Goal: Information Seeking & Learning: Learn about a topic

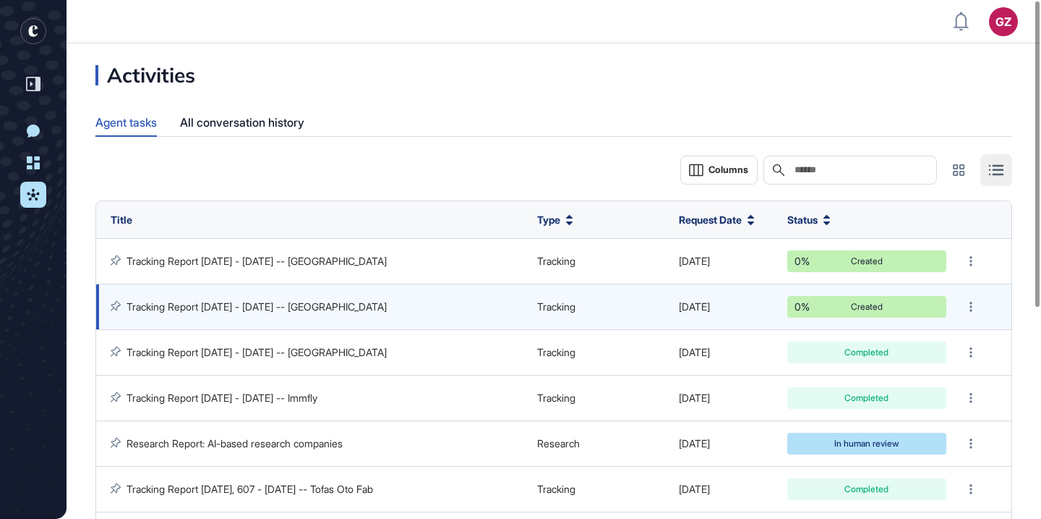
click at [388, 302] on div "Tracking Report Sep 01, 2024 - Sep 09, 2025 -- Luca" at bounding box center [317, 306] width 412 height 13
click at [350, 306] on link "Tracking Report Sep 01, 2024 - Sep 09, 2025 -- Luca" at bounding box center [257, 306] width 260 height 12
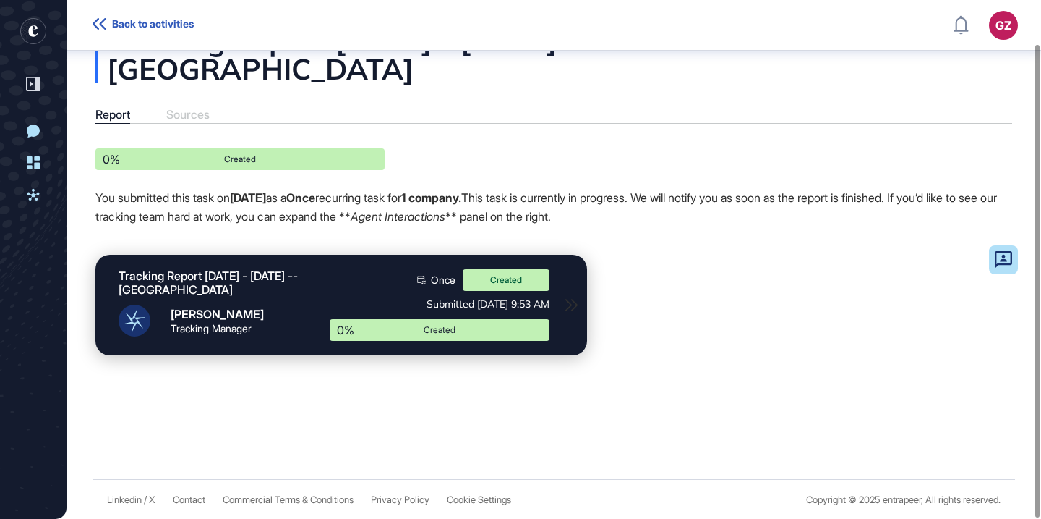
scroll to position [48, 0]
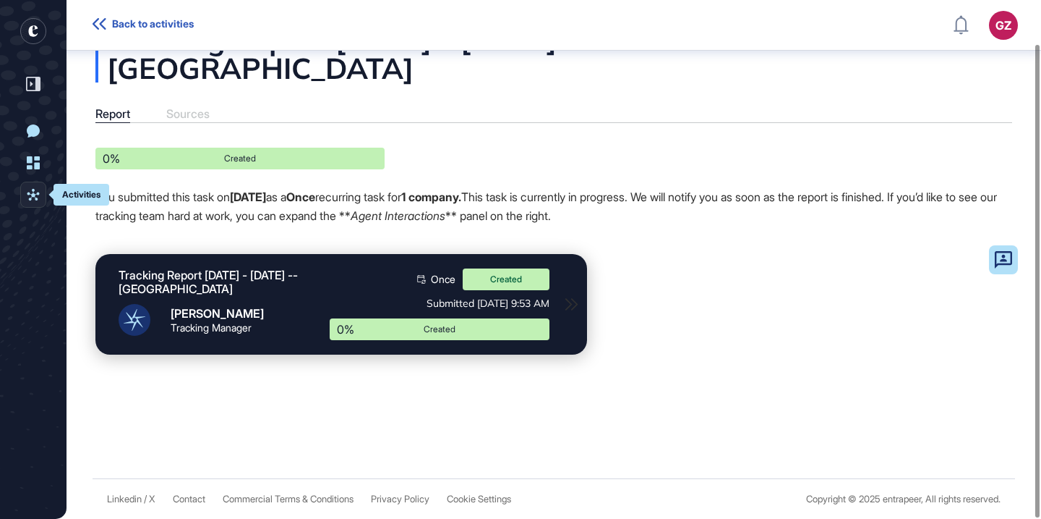
click at [27, 197] on icon at bounding box center [33, 194] width 13 height 13
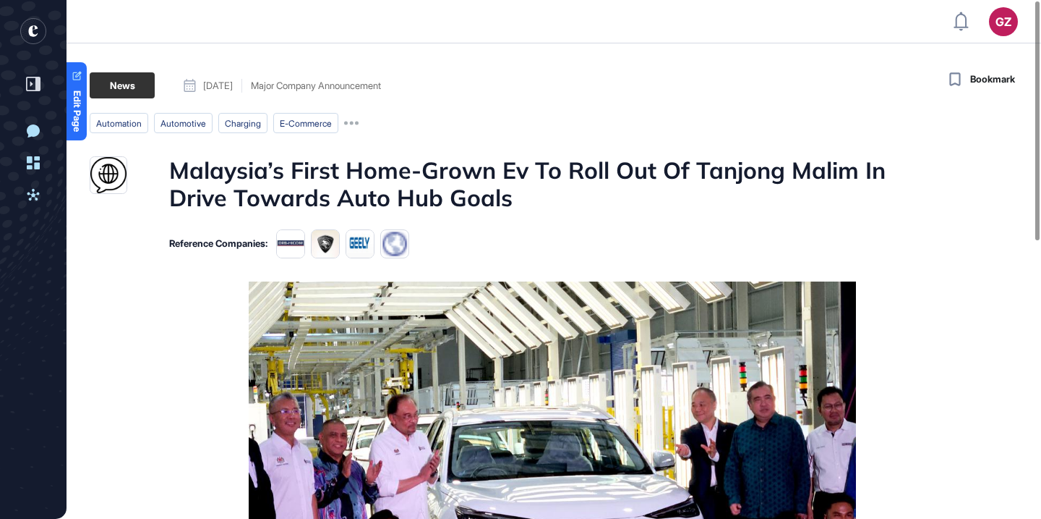
click at [456, 188] on h1 "Malaysia’s First Home-Grown Ev To Roll Out Of Tanjong Malim In Drive Towards Au…" at bounding box center [552, 184] width 767 height 56
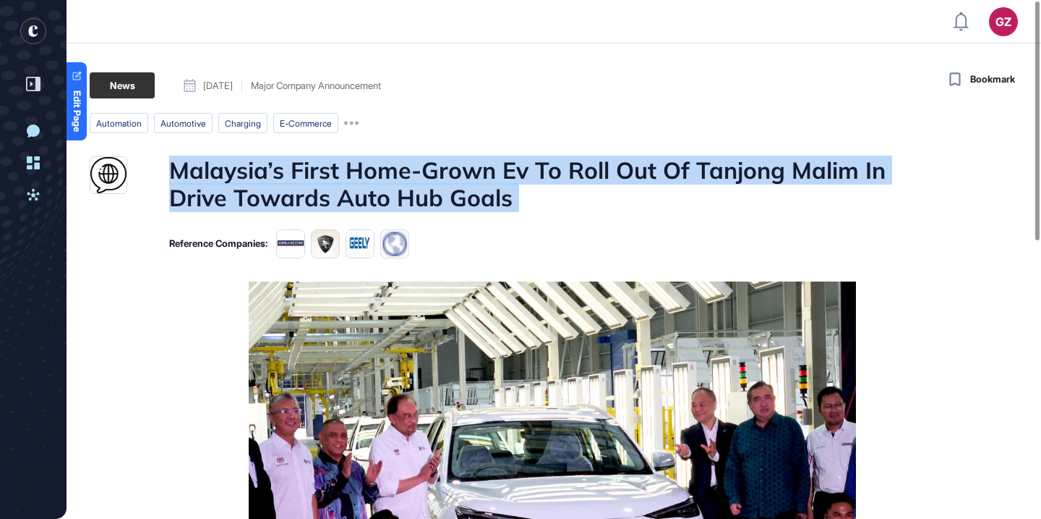
click at [456, 188] on h1 "Malaysia’s First Home-Grown Ev To Roll Out Of Tanjong Malim In Drive Towards Au…" at bounding box center [552, 184] width 767 height 56
copy h1 "Malaysia’s First Home-Grown Ev To Roll Out Of Tanjong Malim In Drive Towards Au…"
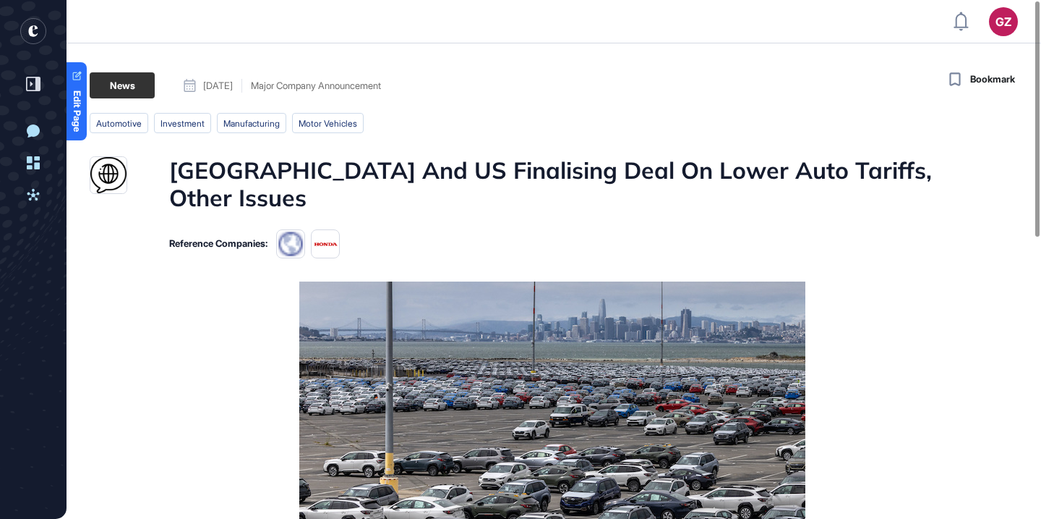
click at [592, 171] on h1 "Japan And US Finalising Deal On Lower Auto Tariffs, Other Issues" at bounding box center [552, 184] width 767 height 56
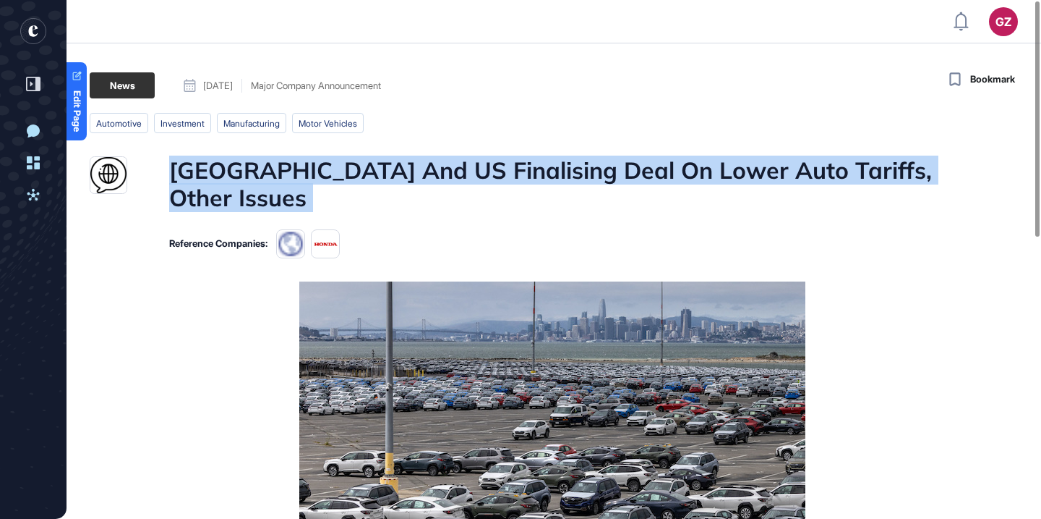
click at [592, 171] on h1 "Japan And US Finalising Deal On Lower Auto Tariffs, Other Issues" at bounding box center [552, 184] width 767 height 56
copy h1 "Japan And US Finalising Deal On Lower Auto Tariffs, Other Issues"
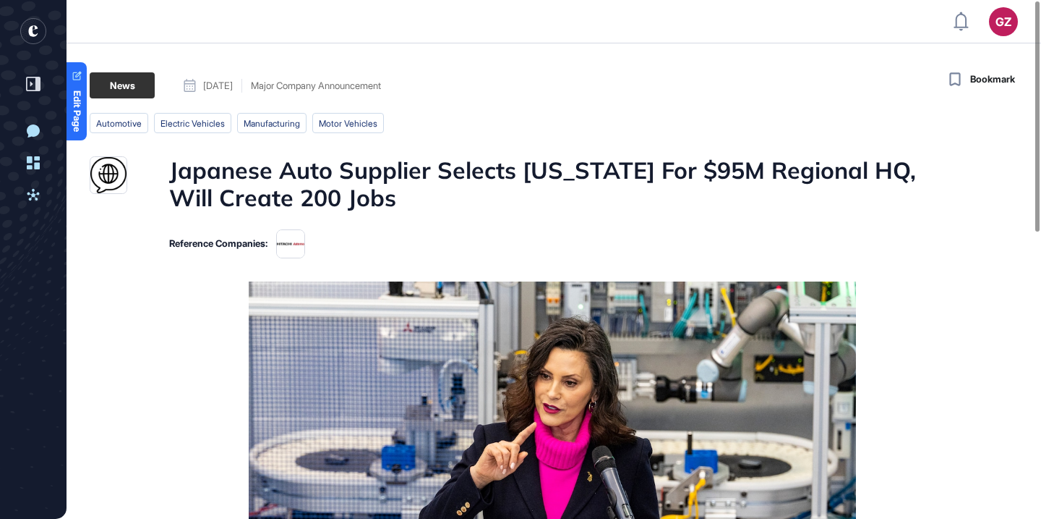
click at [615, 167] on h1 "Japanese Auto Supplier Selects [US_STATE] For $95M Regional HQ, Will Create 200…" at bounding box center [552, 184] width 767 height 56
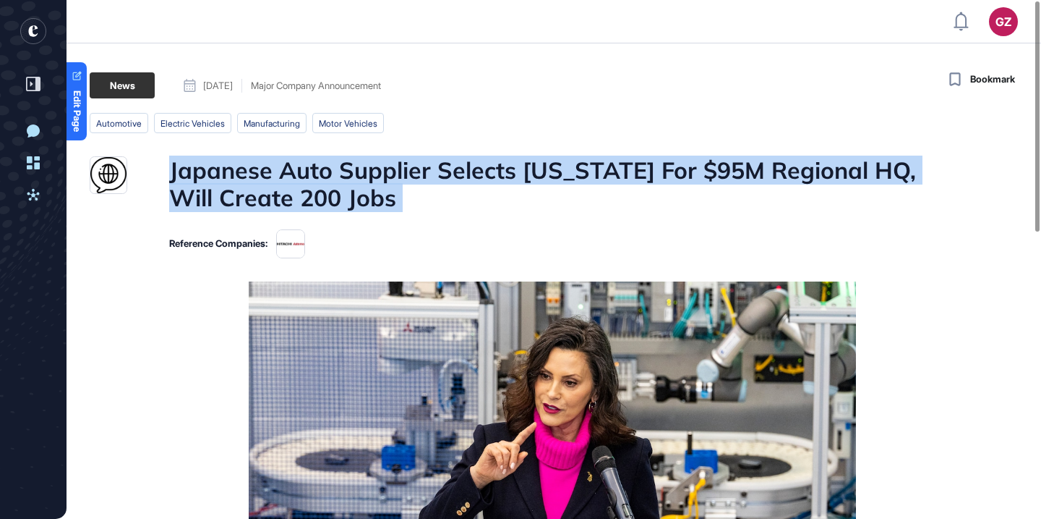
click at [615, 167] on h1 "Japanese Auto Supplier Selects [US_STATE] For $95M Regional HQ, Will Create 200…" at bounding box center [552, 184] width 767 height 56
copy h1 "Japanese Auto Supplier Selects [US_STATE] For $95M Regional HQ, Will Create 200…"
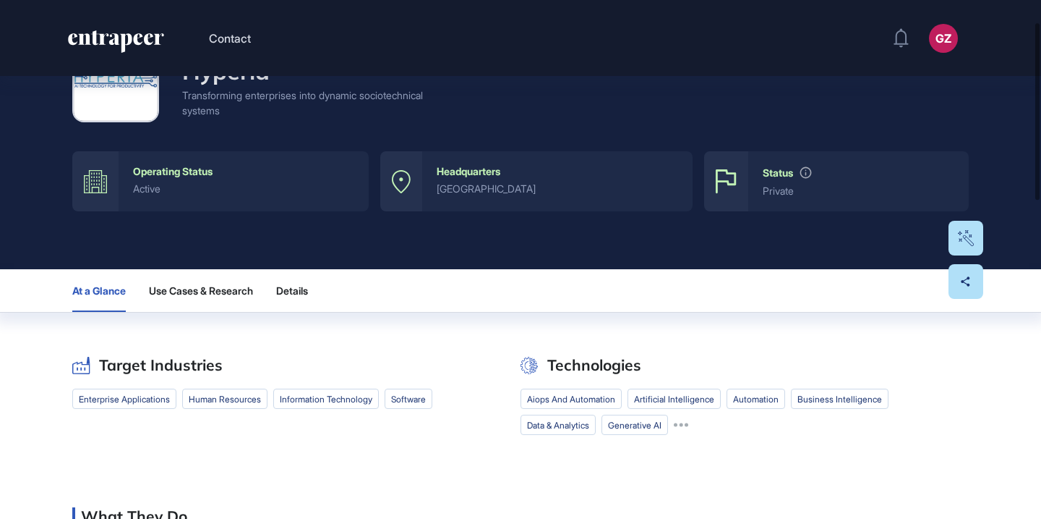
scroll to position [64, 0]
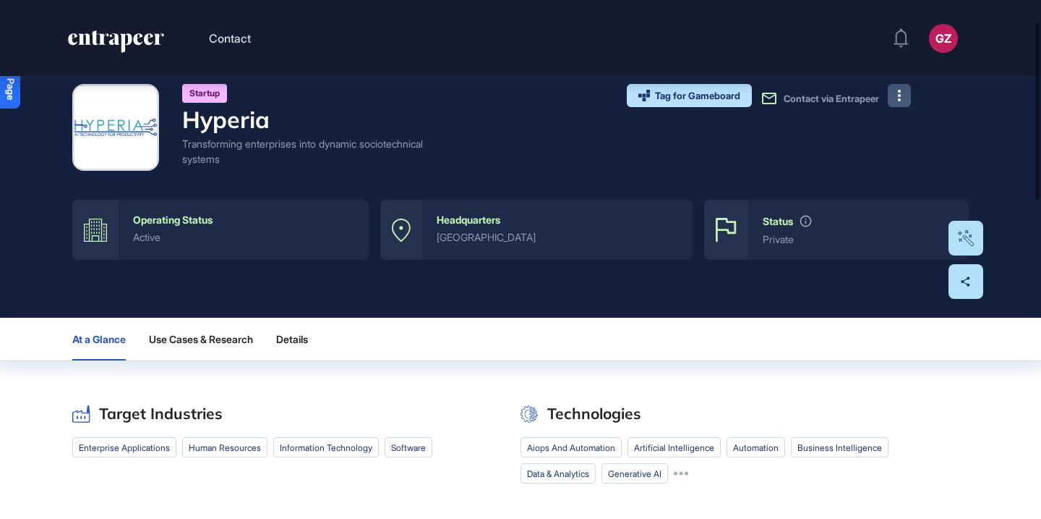
click at [908, 103] on button at bounding box center [899, 95] width 23 height 23
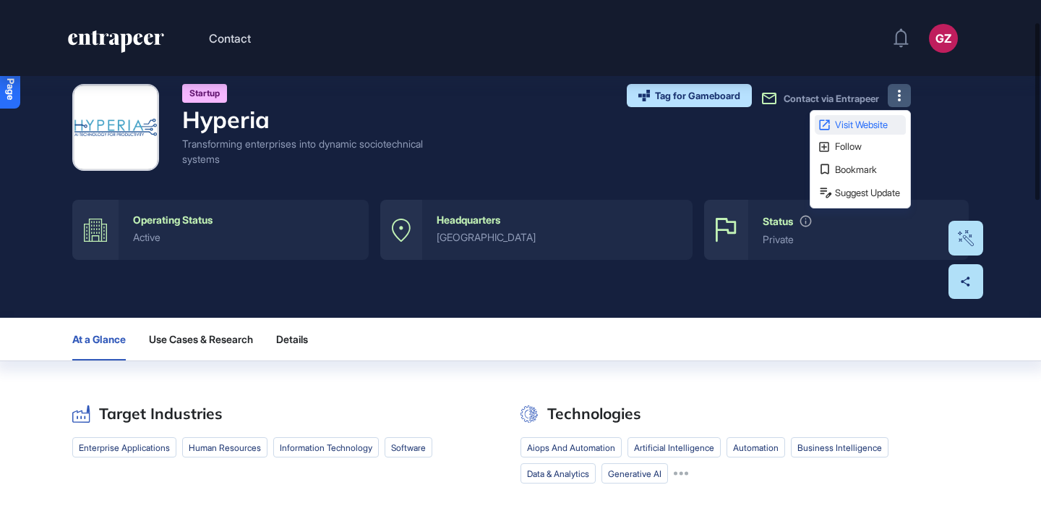
click at [897, 121] on span "Visit Website" at bounding box center [869, 124] width 68 height 9
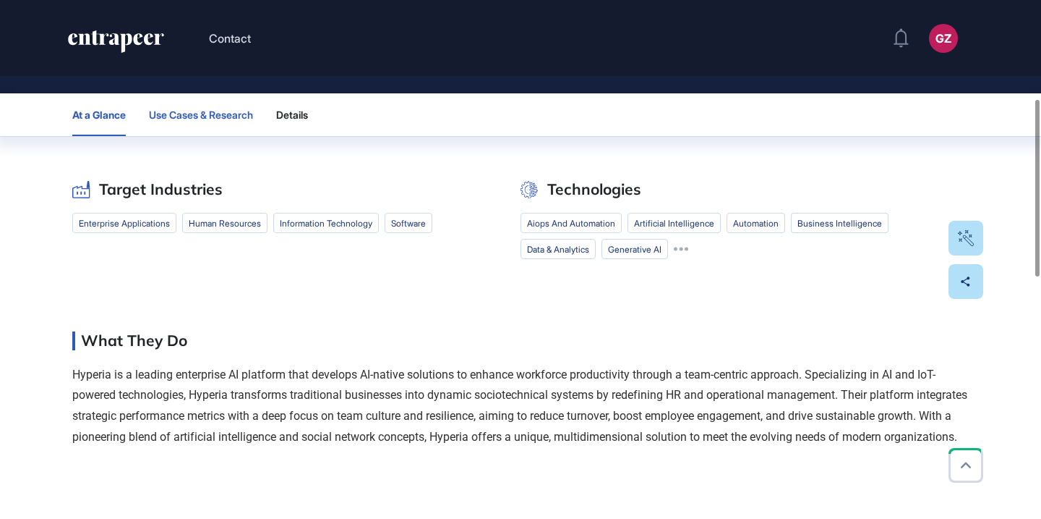
click at [217, 119] on span "Use Cases & Research" at bounding box center [201, 115] width 104 height 12
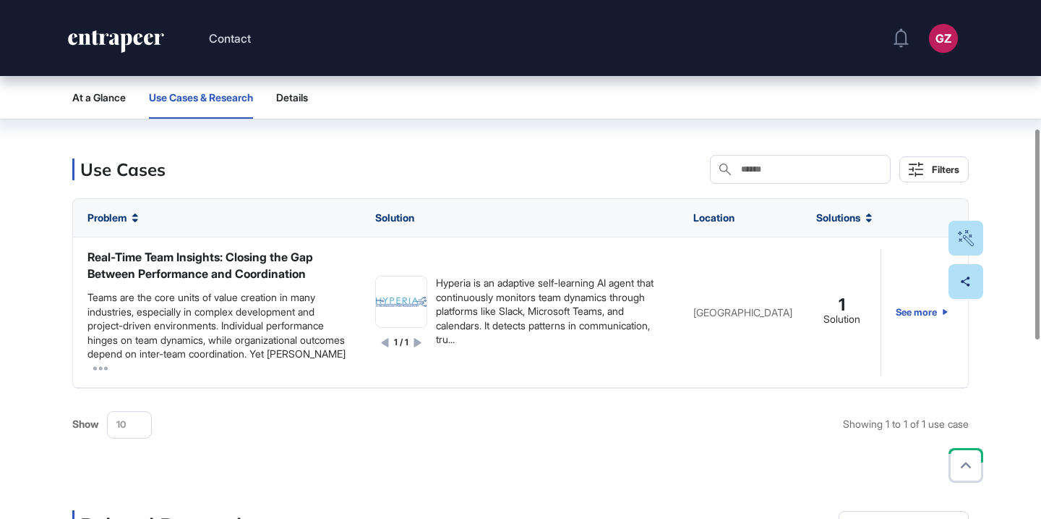
scroll to position [316, 0]
